Goal: Check status: Check status

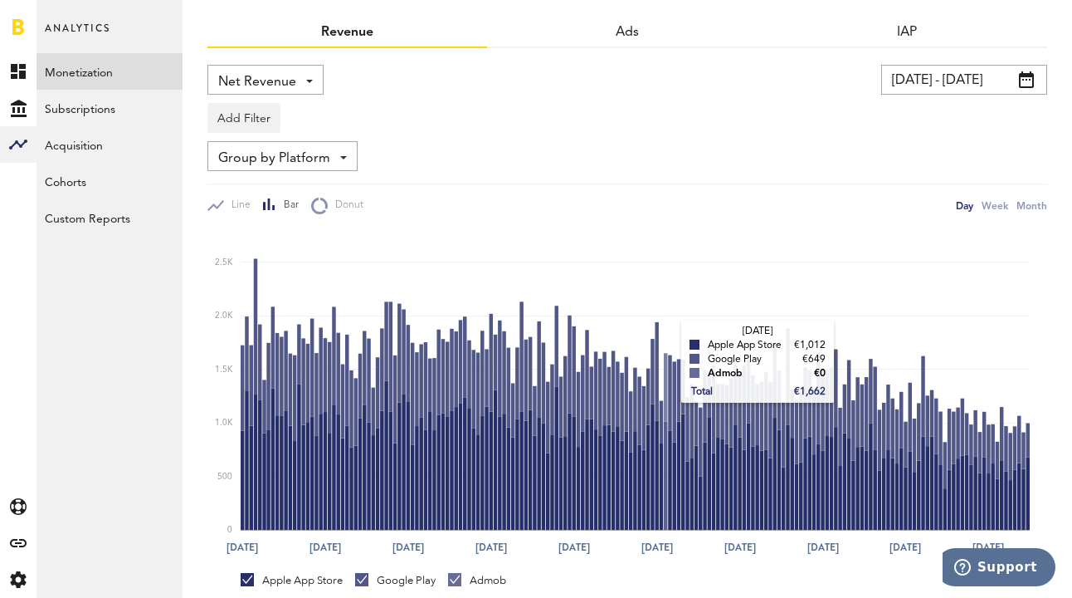
scroll to position [78, 0]
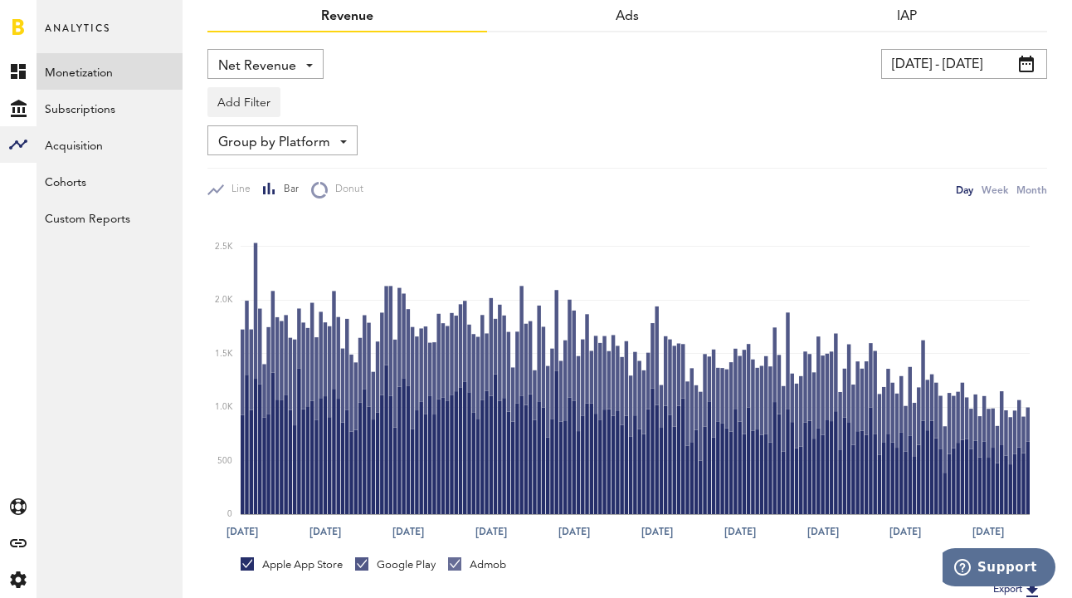
click at [931, 67] on input "[DATE] - [DATE]" at bounding box center [964, 64] width 166 height 30
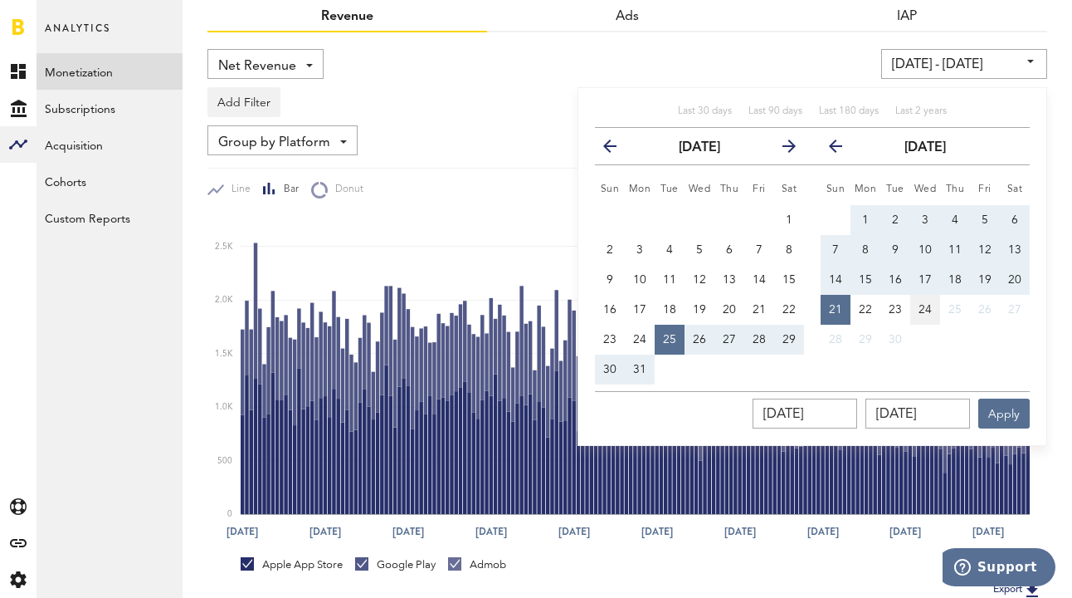
click at [940, 304] on button "24" at bounding box center [925, 310] width 30 height 30
type input "[DATE] - [DATE]"
type input "[DATE]"
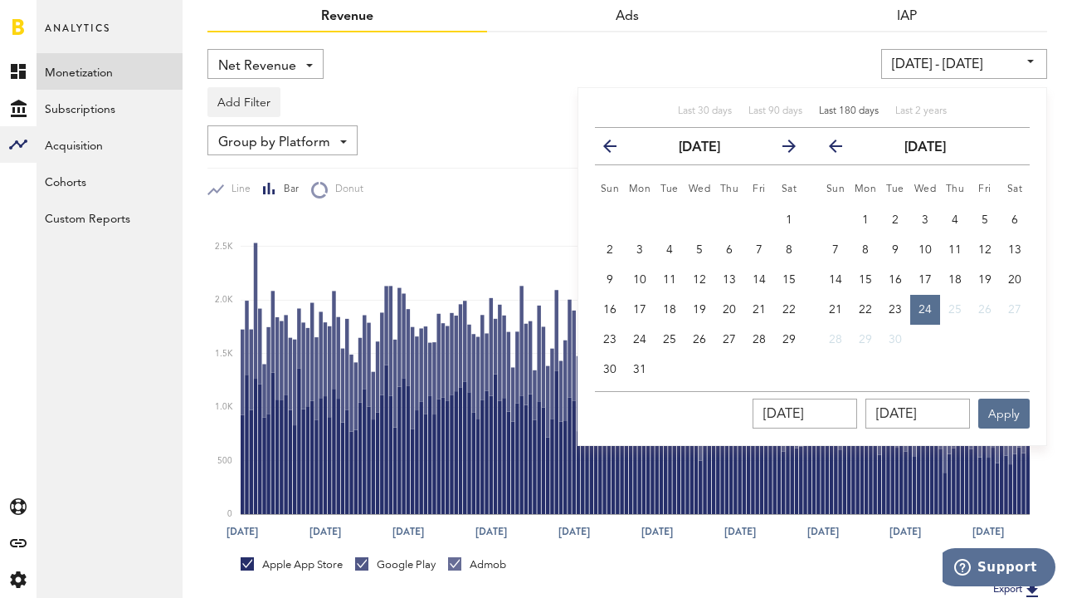
click at [844, 105] on div "Last 180 days" at bounding box center [849, 112] width 60 height 14
type input "[DATE] - [DATE]"
type input "[DATE]"
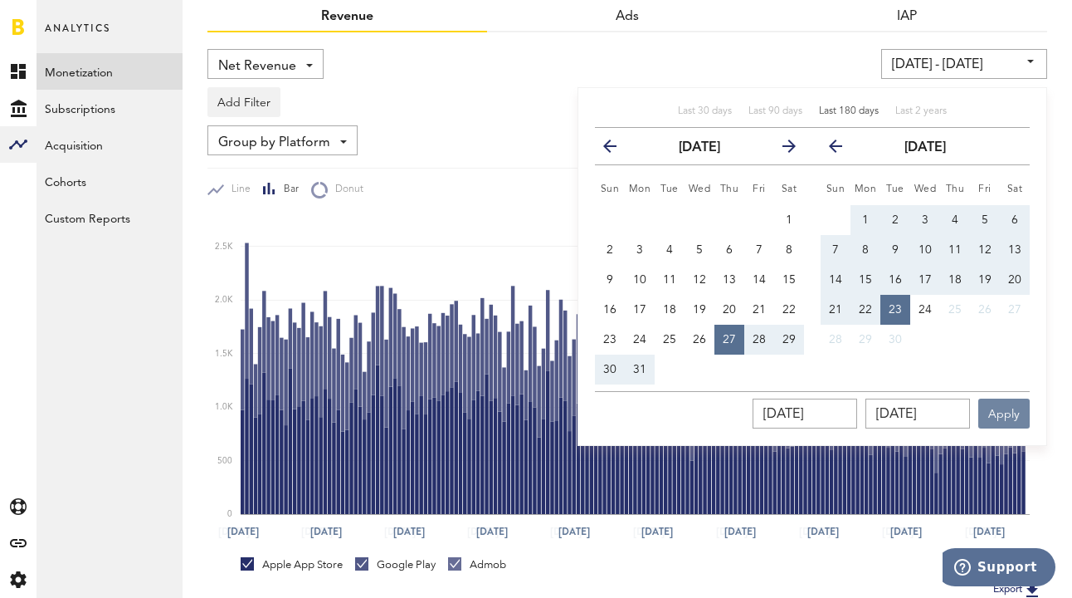
click at [1007, 404] on button "Apply" at bounding box center [1004, 413] width 51 height 30
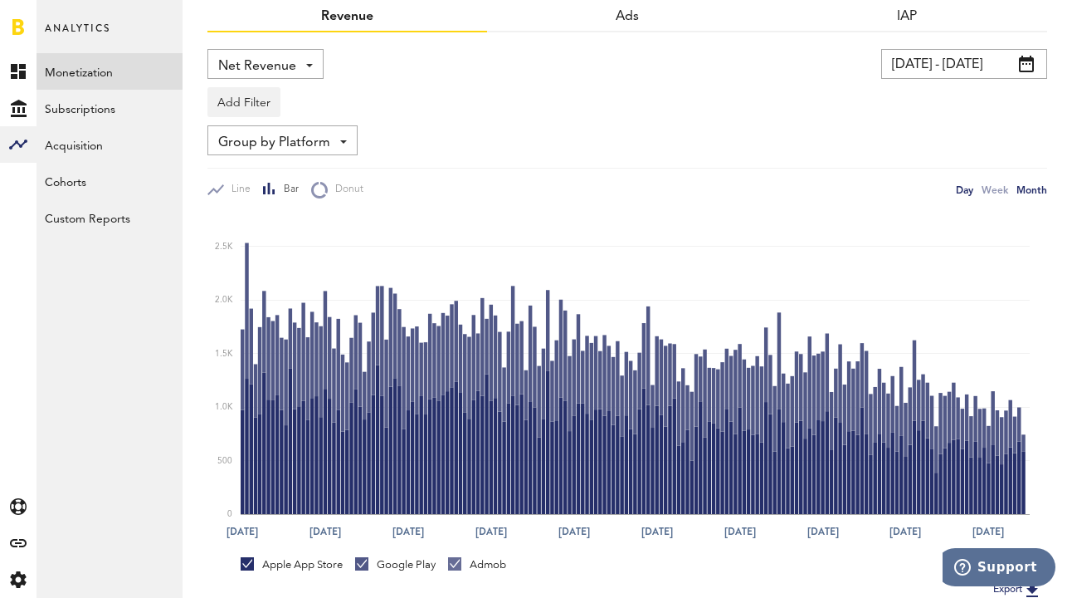
click at [1029, 195] on div "Month" at bounding box center [1032, 189] width 31 height 17
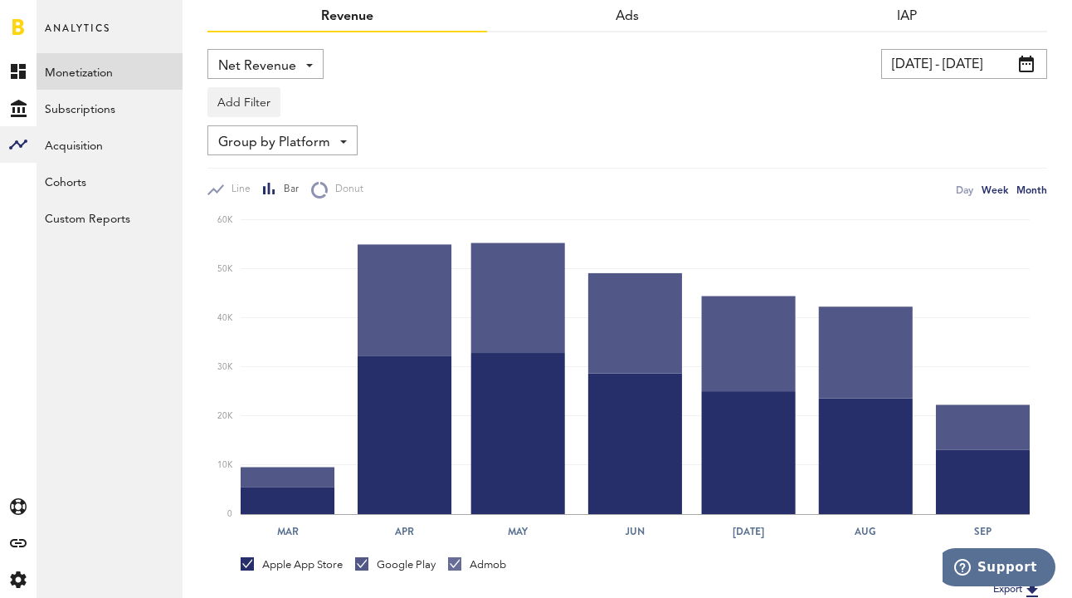
click at [996, 190] on div "Week" at bounding box center [995, 189] width 27 height 17
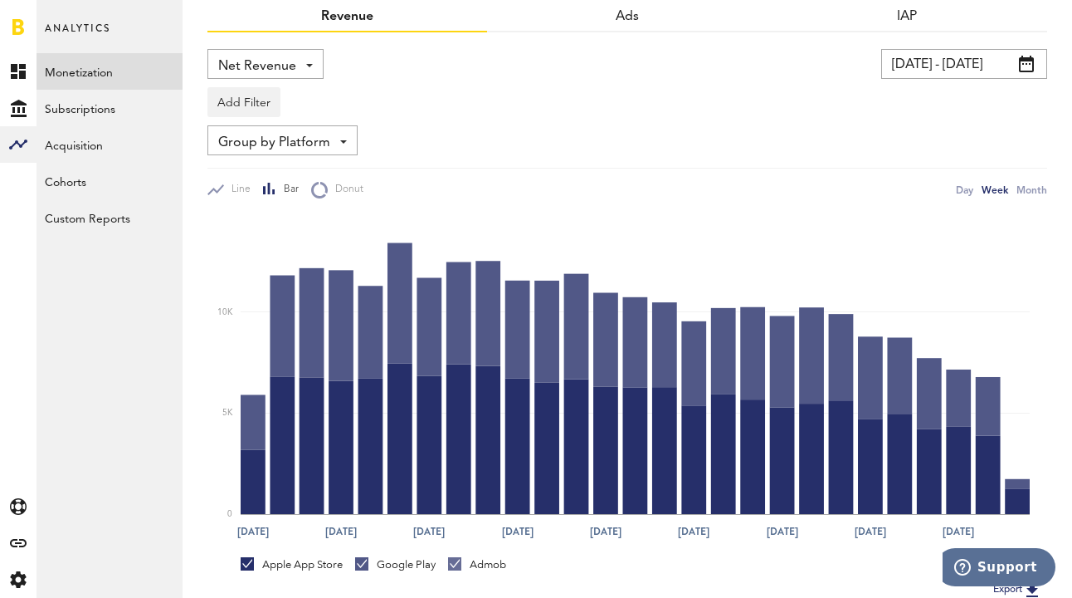
click at [80, 61] on link "Monetization" at bounding box center [110, 71] width 146 height 37
click at [97, 74] on link "Monetization" at bounding box center [110, 71] width 146 height 37
click at [1027, 189] on div "Month" at bounding box center [1032, 189] width 31 height 17
